Goal: Information Seeking & Learning: Learn about a topic

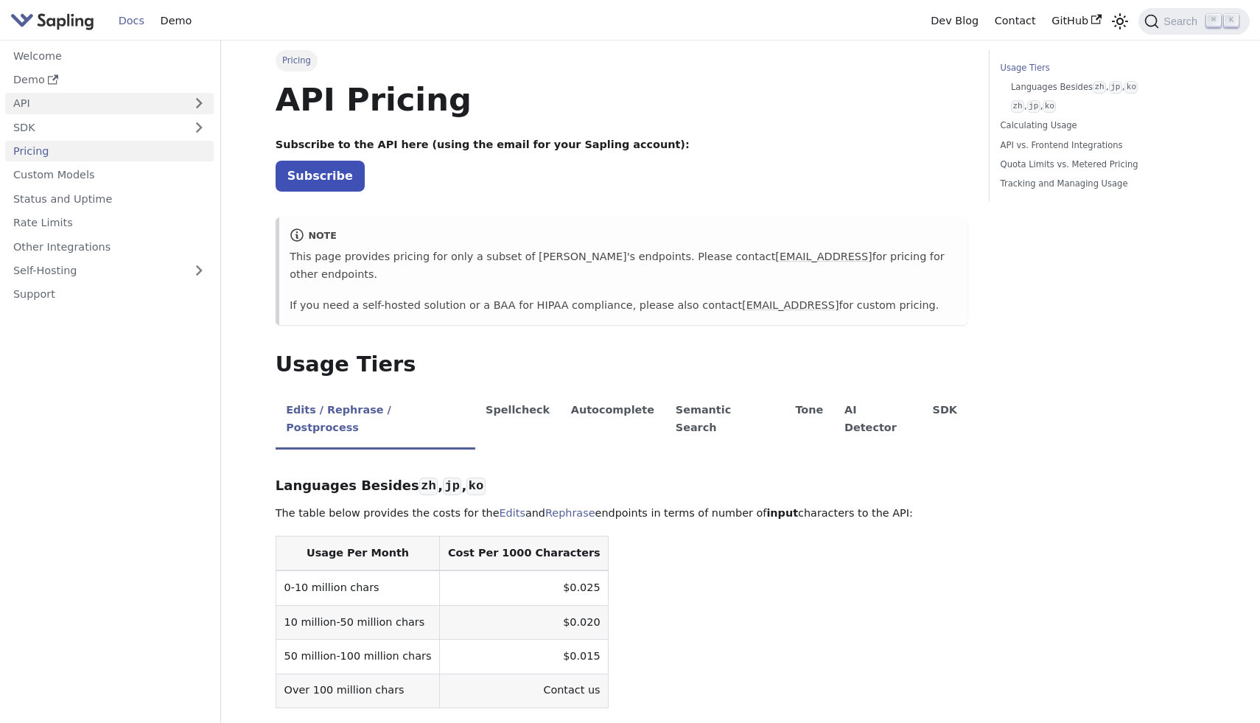
click at [59, 107] on link "API" at bounding box center [94, 103] width 179 height 21
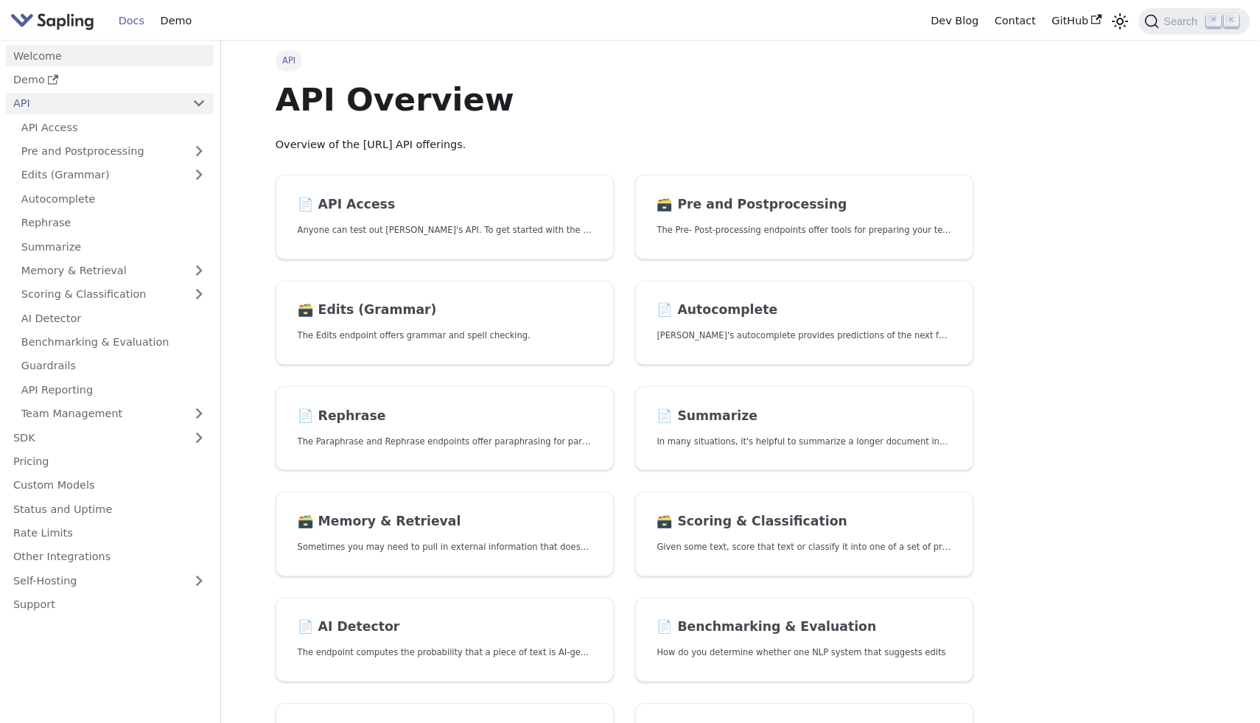
click at [89, 62] on link "Welcome" at bounding box center [109, 55] width 209 height 21
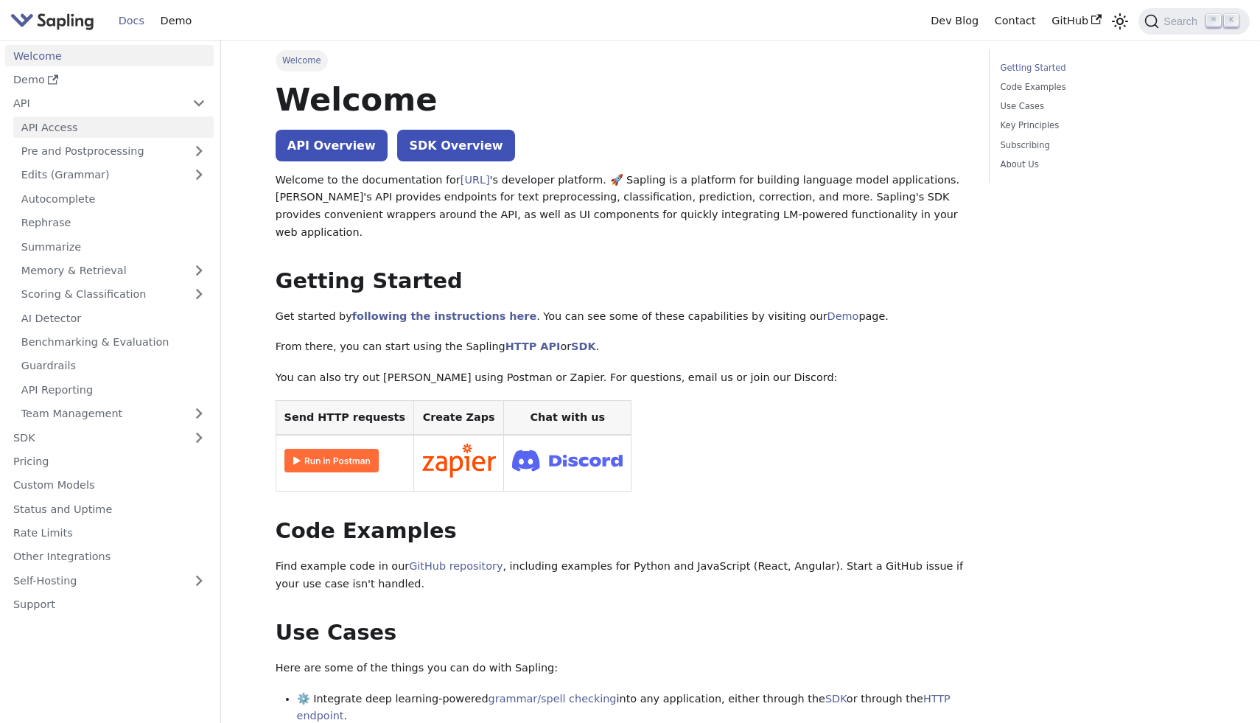
click at [122, 128] on link "API Access" at bounding box center [113, 126] width 200 height 21
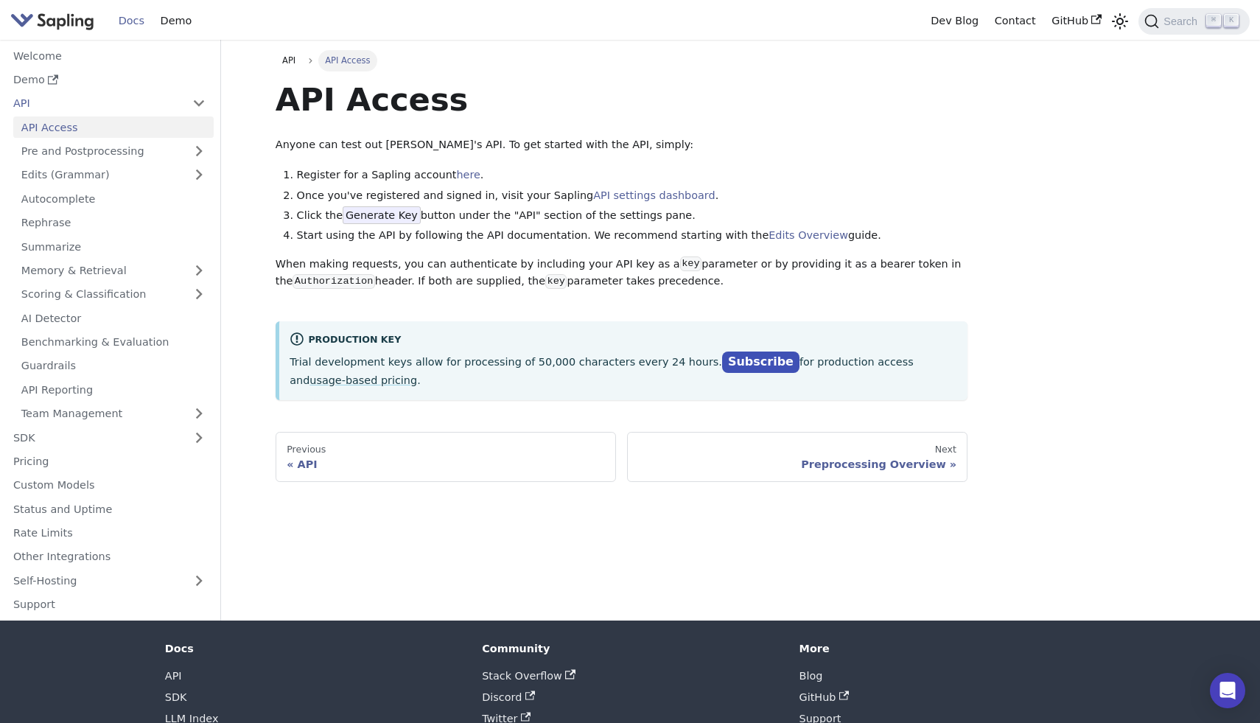
click at [1035, 377] on div "API API Access API Access Anyone can test out Sapling's API. To get started wit…" at bounding box center [740, 266] width 951 height 432
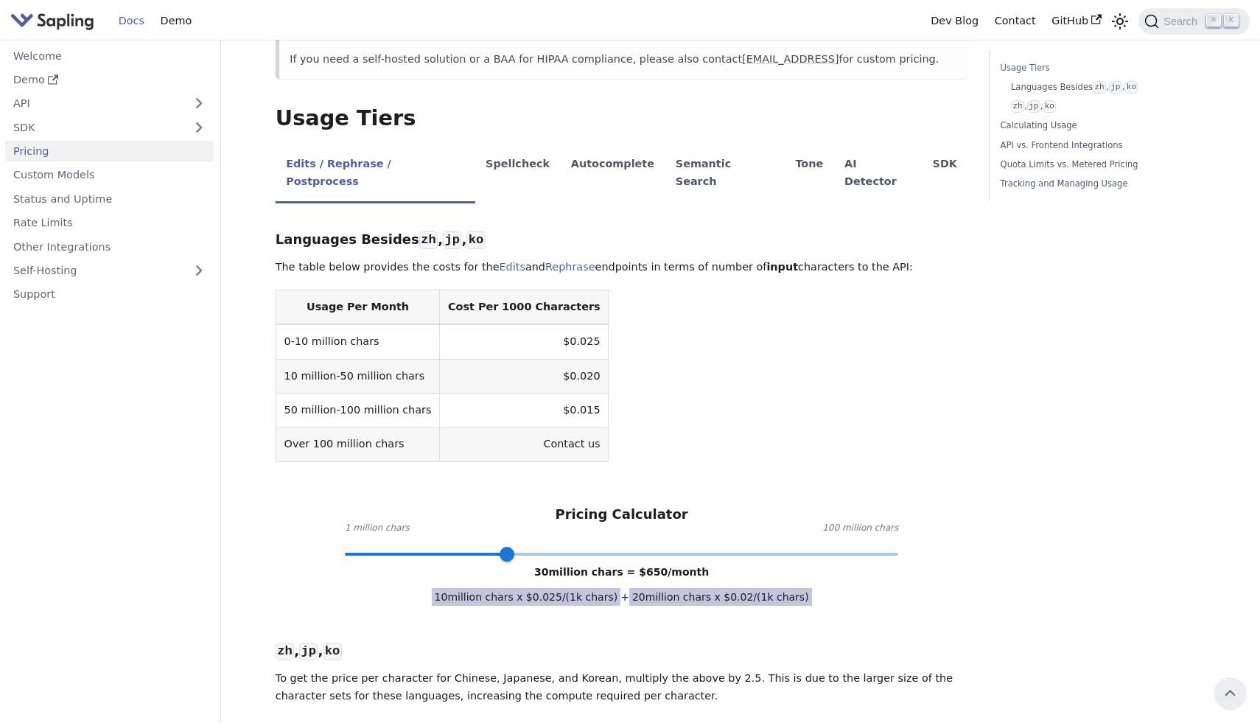
scroll to position [237, 0]
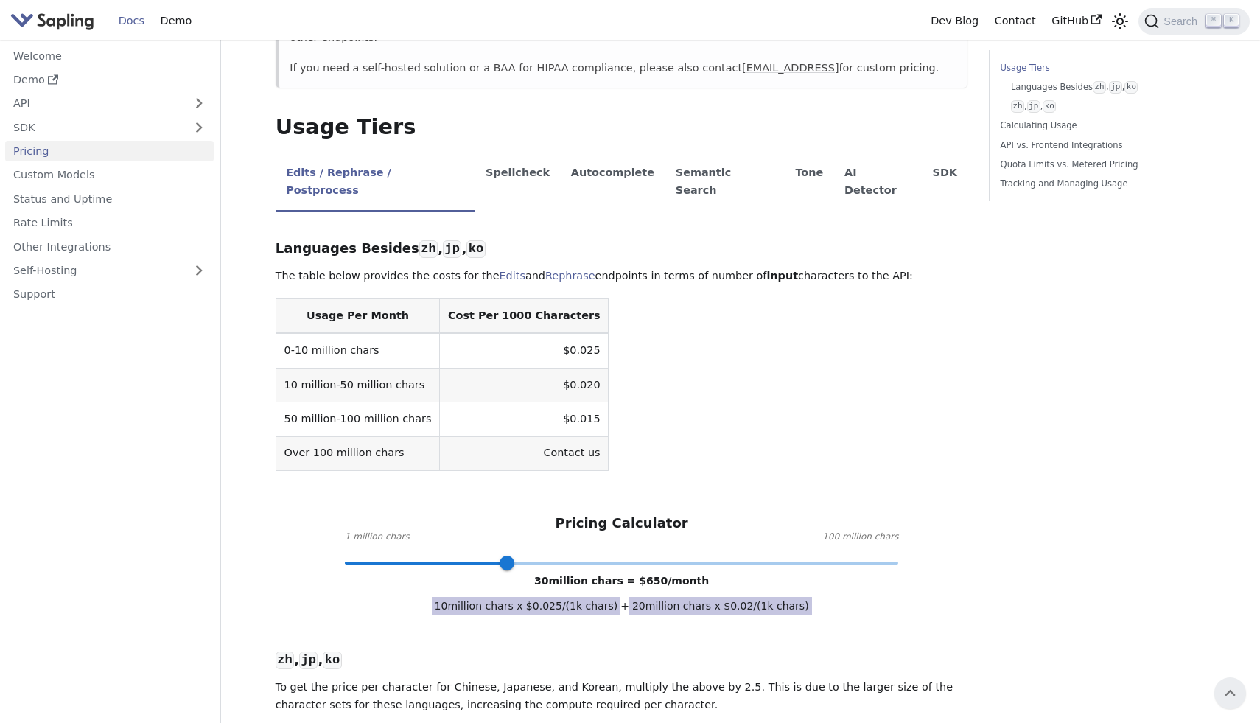
type input "100"
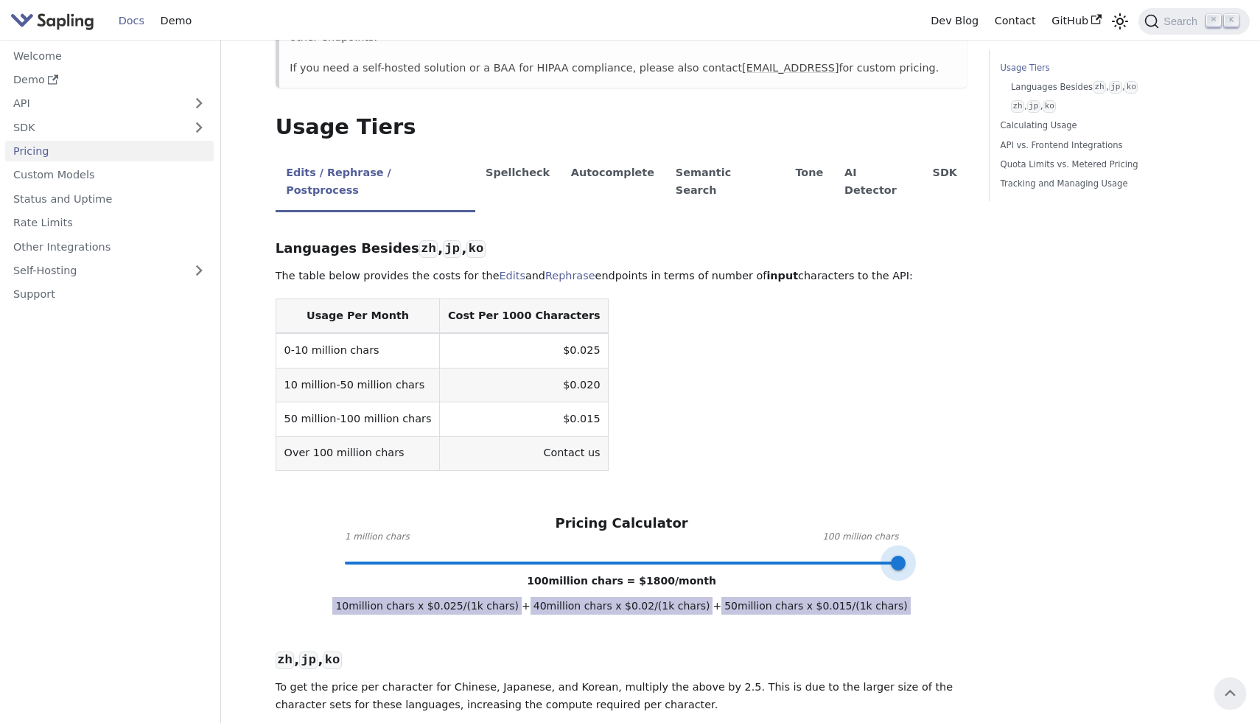
drag, startPoint x: 503, startPoint y: 529, endPoint x: 1061, endPoint y: 529, distance: 558.6
drag, startPoint x: 808, startPoint y: 572, endPoint x: 893, endPoint y: 572, distance: 84.7
copy span "$ 0.015 /(1k chars)"
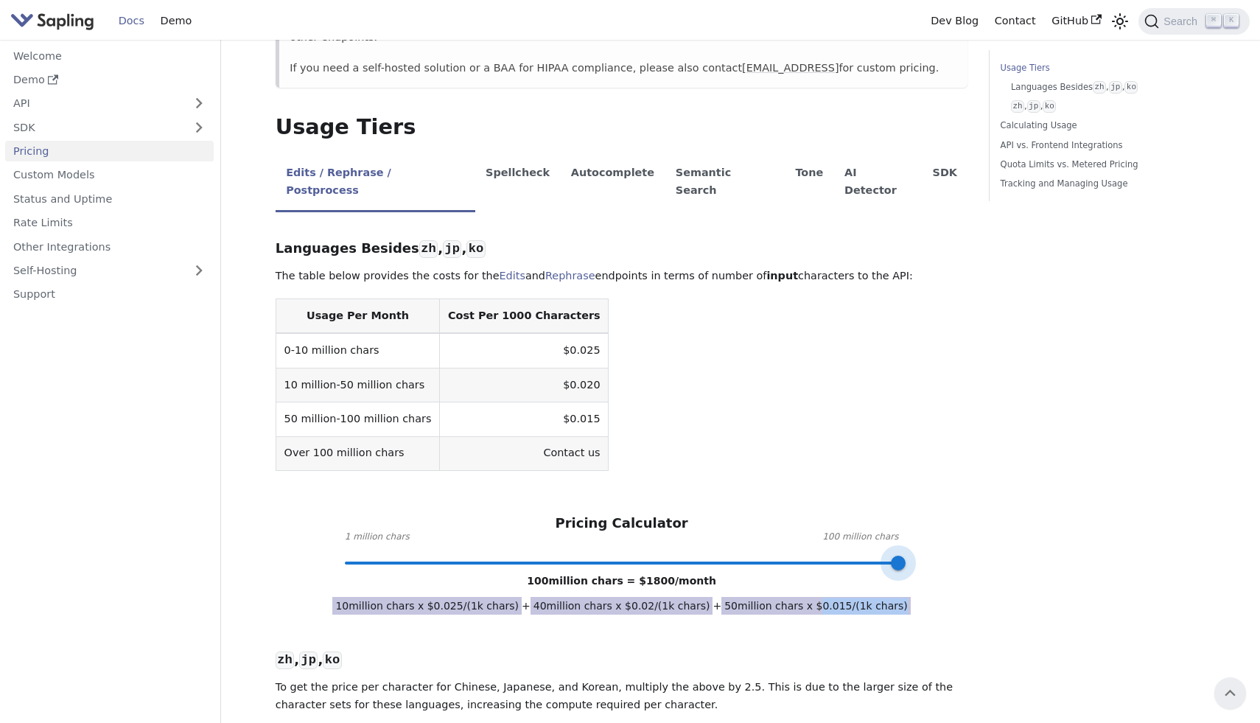
drag, startPoint x: 903, startPoint y: 526, endPoint x: 928, endPoint y: 526, distance: 25.1
click at [928, 526] on div "Pricing Calculator 1 million chars 100 million chars 100 million chars = $ 1800…" at bounding box center [622, 539] width 693 height 48
copy span "$ 0.015 /(1k chars)"
click at [911, 427] on table "Usage Per Month Cost Per 1000 Characters 0-10 million chars $0.025 10 million-5…" at bounding box center [622, 384] width 693 height 172
